Goal: Find specific fact: Find specific page/section

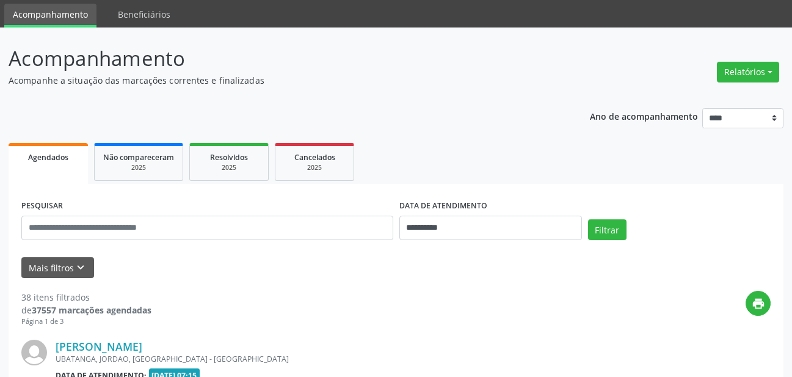
scroll to position [61, 0]
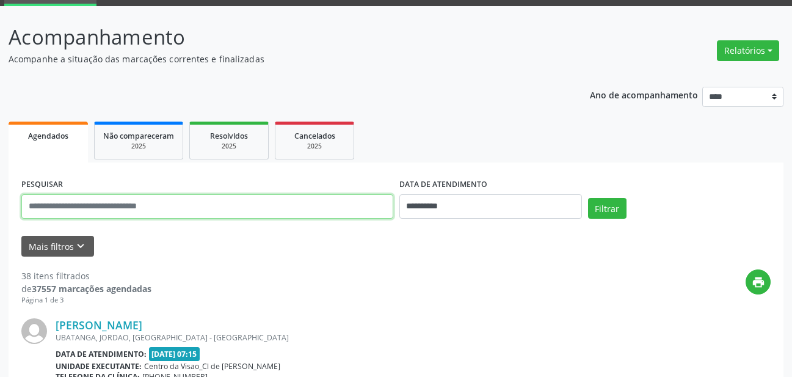
click at [241, 217] on input "text" at bounding box center [207, 206] width 372 height 24
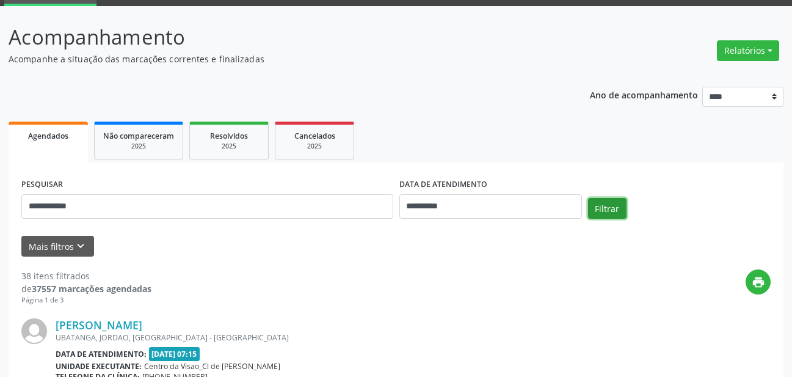
click at [588, 199] on button "Filtrar" at bounding box center [607, 208] width 38 height 21
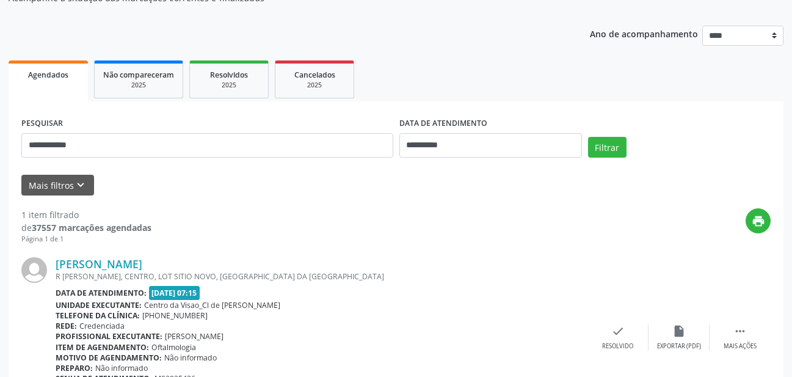
scroll to position [183, 0]
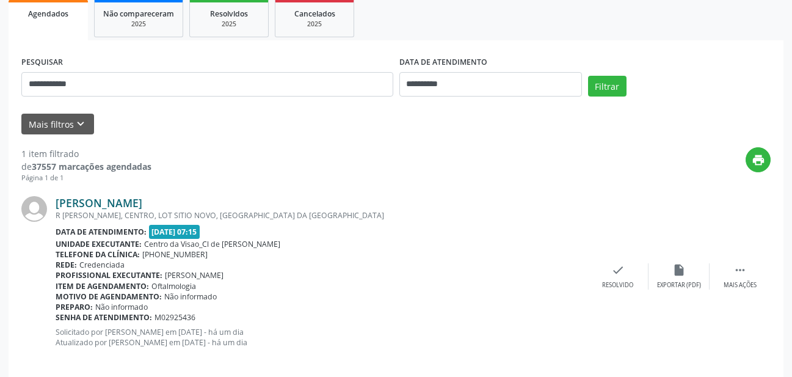
click at [135, 205] on link "[PERSON_NAME]" at bounding box center [99, 202] width 87 height 13
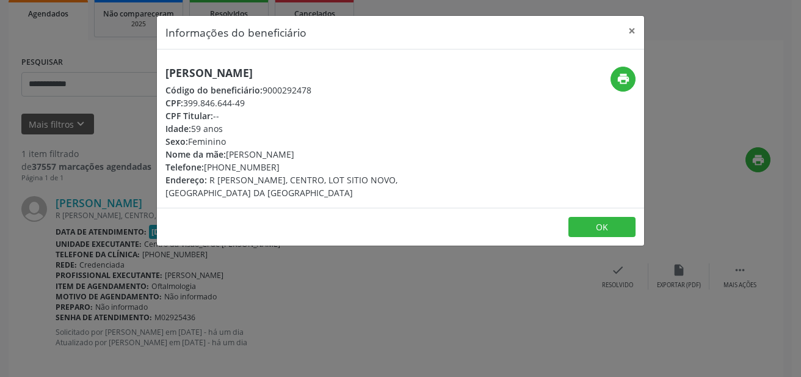
drag, startPoint x: 165, startPoint y: 72, endPoint x: 375, endPoint y: 81, distance: 209.6
click at [375, 81] on div "[PERSON_NAME] Código do beneficiário: 9000292478 CPF: 399.846.644-49 CPF Titula…" at bounding box center [319, 133] width 308 height 133
copy h5 "[PERSON_NAME]"
click at [635, 30] on button "×" at bounding box center [632, 31] width 24 height 30
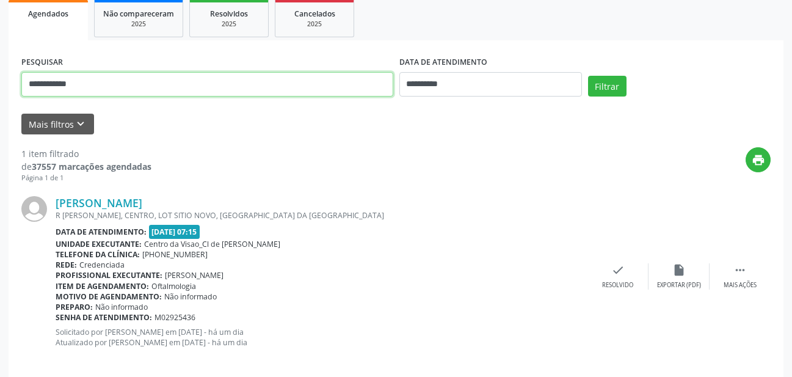
click at [163, 80] on input "**********" at bounding box center [207, 84] width 372 height 24
type input "*"
type input "**********"
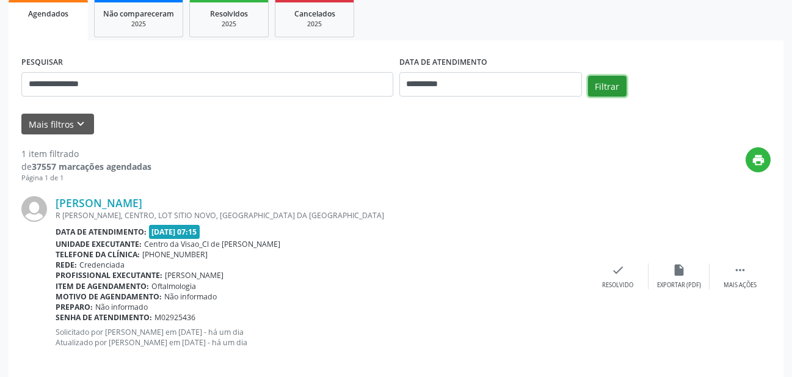
click at [616, 85] on button "Filtrar" at bounding box center [607, 86] width 38 height 21
click at [142, 203] on link "[PERSON_NAME]" at bounding box center [99, 202] width 87 height 13
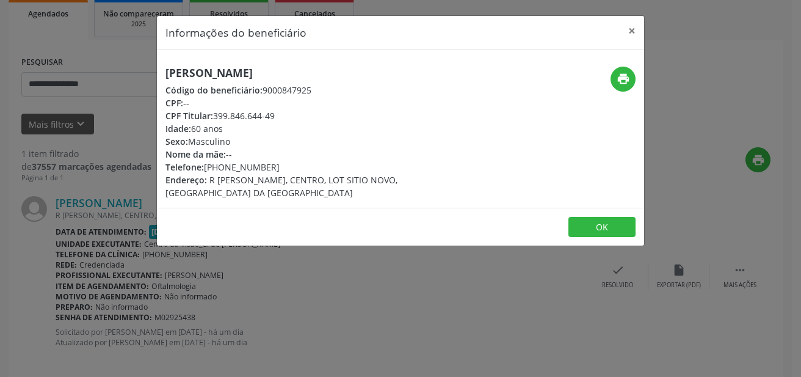
drag, startPoint x: 166, startPoint y: 72, endPoint x: 362, endPoint y: 69, distance: 196.0
click at [362, 69] on h5 "[PERSON_NAME]" at bounding box center [319, 73] width 308 height 13
copy h5 "[PERSON_NAME]"
